Goal: Task Accomplishment & Management: Manage account settings

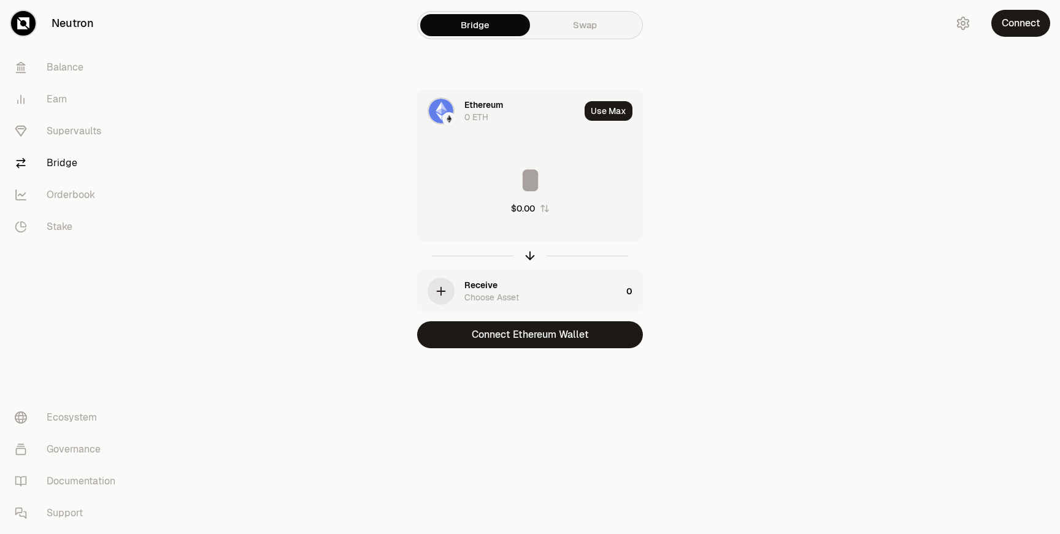
click at [64, 225] on link "Stake" at bounding box center [69, 227] width 128 height 32
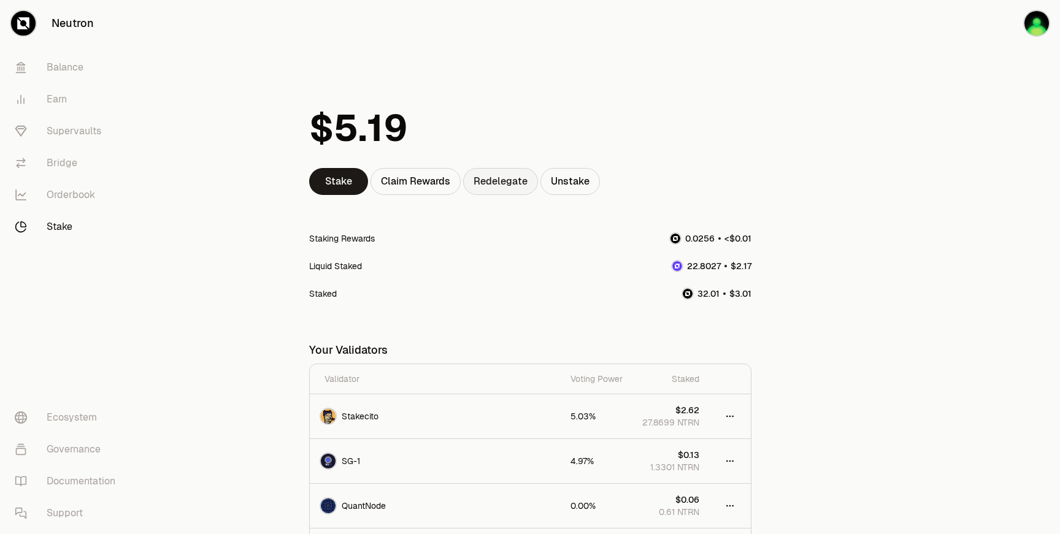
click at [511, 177] on link "Redelegate" at bounding box center [500, 181] width 75 height 27
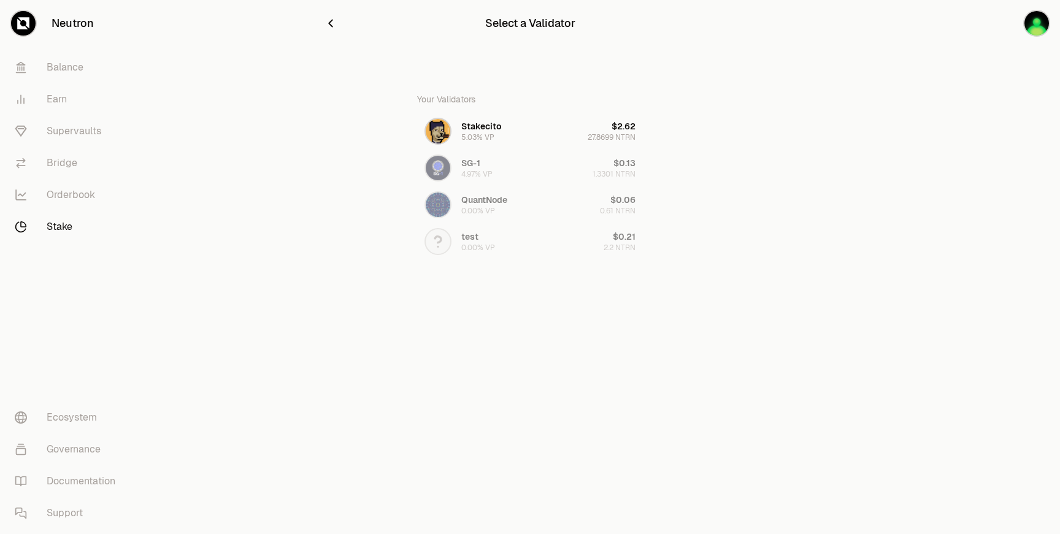
click at [340, 26] on div at bounding box center [402, 23] width 156 height 17
click at [327, 25] on icon "button" at bounding box center [330, 23] width 13 height 13
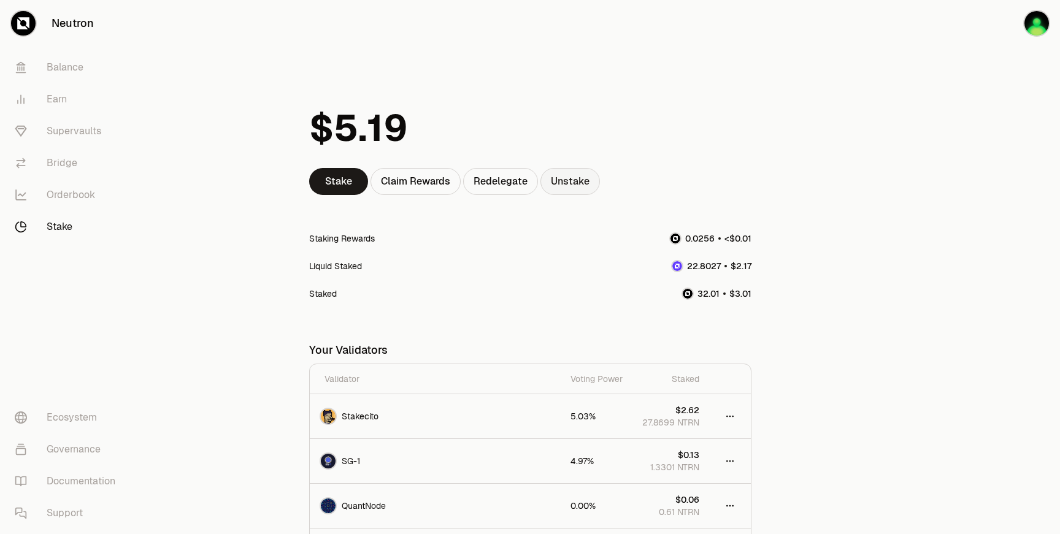
click at [586, 188] on link "Unstake" at bounding box center [569, 181] width 59 height 27
